Goal: Task Accomplishment & Management: Use online tool/utility

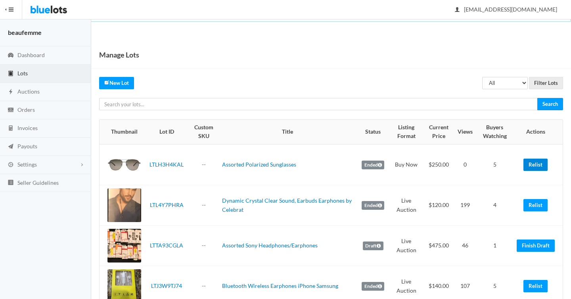
click at [542, 165] on link "Relist" at bounding box center [535, 165] width 24 height 12
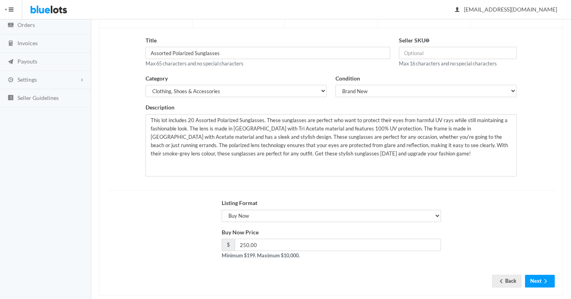
scroll to position [98, 0]
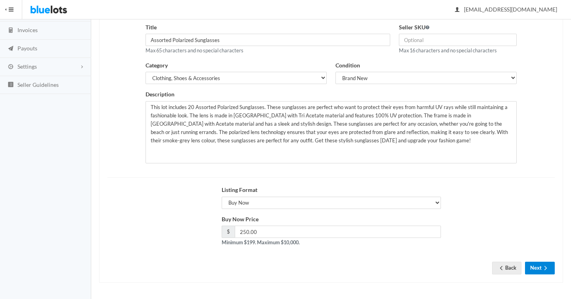
click at [551, 270] on button "Next" at bounding box center [540, 268] width 30 height 12
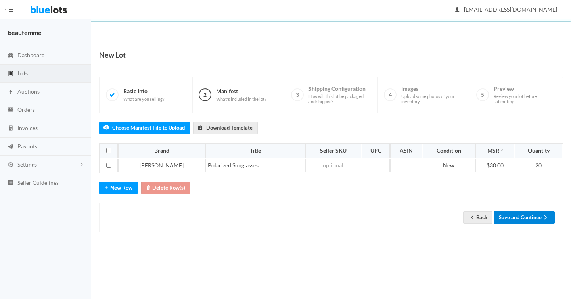
click at [522, 220] on button "Save and Continue" at bounding box center [524, 217] width 61 height 12
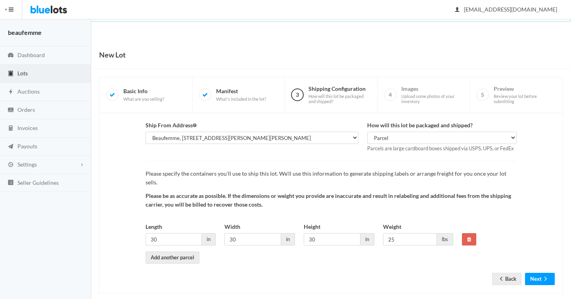
scroll to position [2, 0]
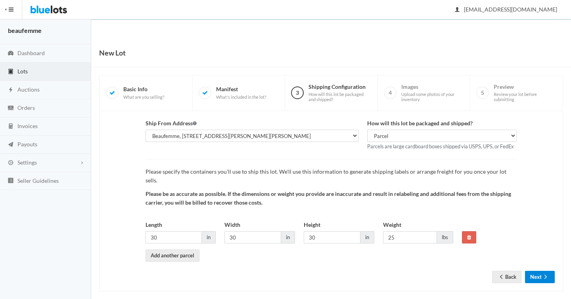
click at [540, 271] on button "Next" at bounding box center [540, 277] width 30 height 12
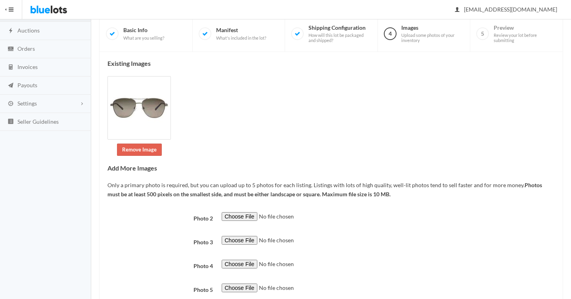
scroll to position [116, 0]
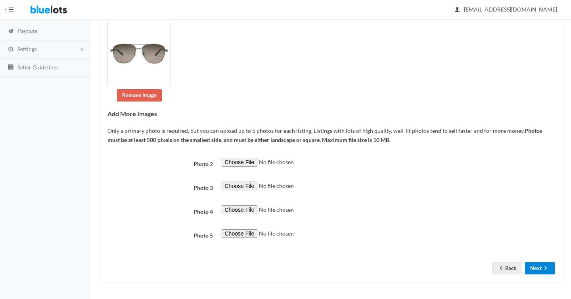
click at [542, 267] on icon "arrow forward" at bounding box center [546, 268] width 8 height 6
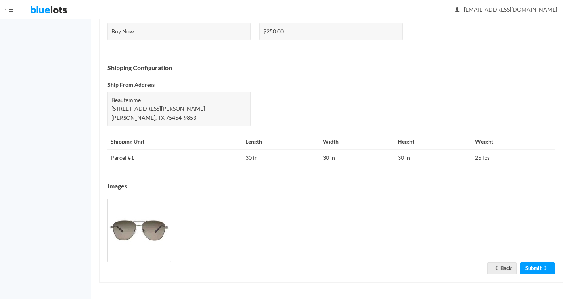
scroll to position [314, 0]
click at [532, 265] on link "Submit" at bounding box center [537, 268] width 34 height 12
